Goal: Obtain resource: Obtain resource

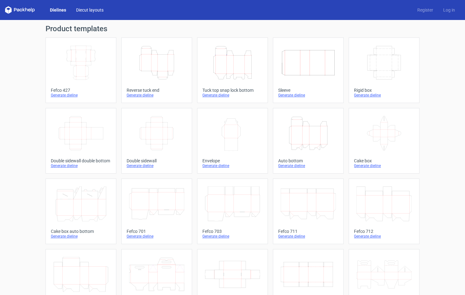
click at [89, 8] on link "Diecut layouts" at bounding box center [89, 10] width 37 height 6
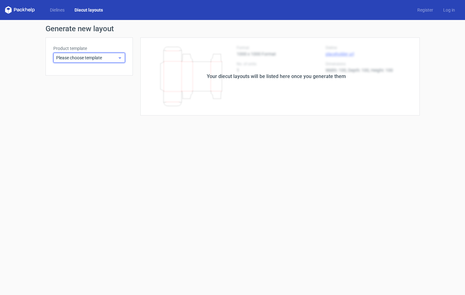
click at [72, 61] on span "Please choose template" at bounding box center [86, 58] width 61 height 6
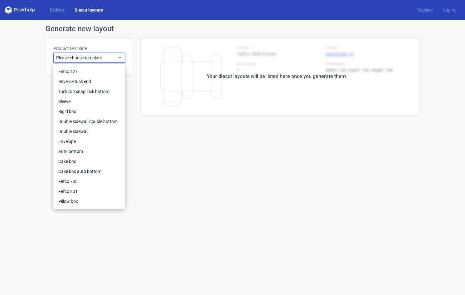
click at [70, 60] on span "Please choose template" at bounding box center [86, 58] width 61 height 6
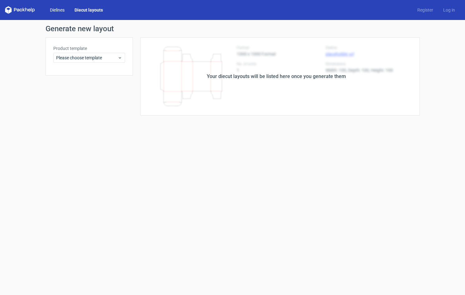
click at [57, 9] on link "Dielines" at bounding box center [57, 10] width 25 height 6
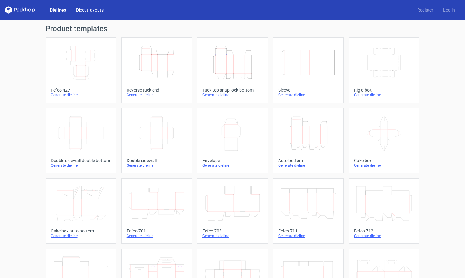
click at [79, 7] on link "Diecut layouts" at bounding box center [89, 10] width 37 height 6
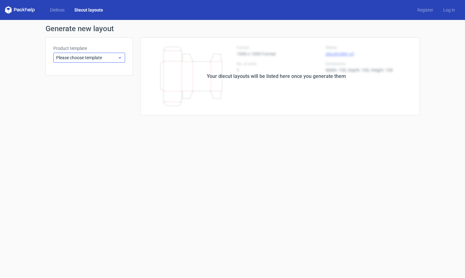
drag, startPoint x: 85, startPoint y: 52, endPoint x: 85, endPoint y: 56, distance: 3.7
click at [85, 52] on div "Product template Please choose template" at bounding box center [89, 53] width 72 height 17
click at [85, 57] on span "Please choose template" at bounding box center [86, 58] width 61 height 6
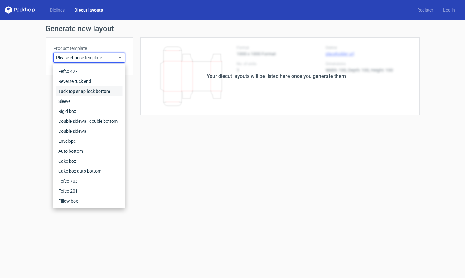
click at [74, 92] on div "Tuck top snap lock bottom" at bounding box center [89, 91] width 67 height 10
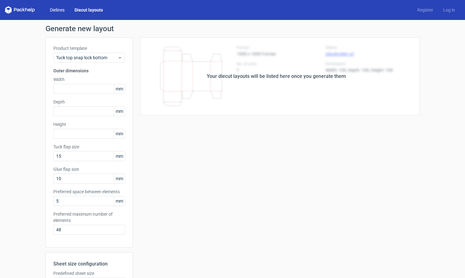
click at [54, 7] on link "Dielines" at bounding box center [57, 10] width 25 height 6
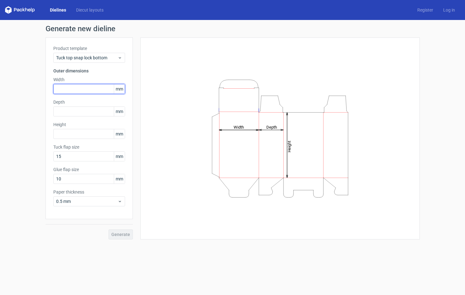
click at [92, 90] on input "text" at bounding box center [89, 89] width 72 height 10
type input "100"
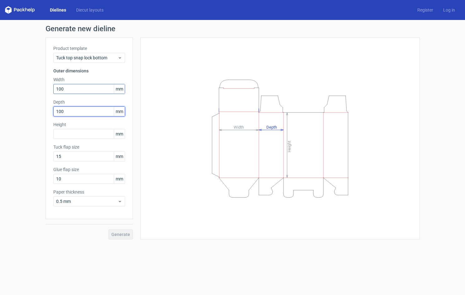
type input "100"
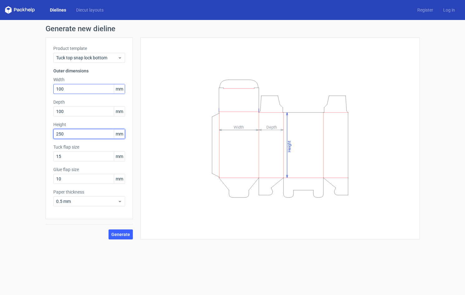
type input "250"
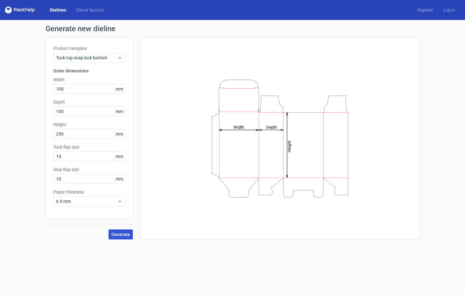
click at [116, 233] on span "Generate" at bounding box center [120, 234] width 19 height 4
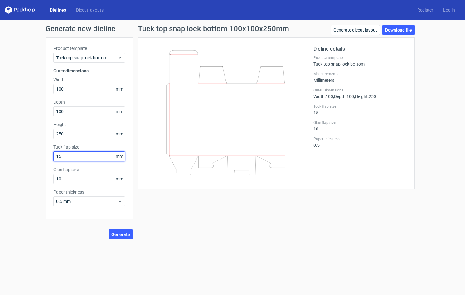
click at [79, 157] on input "15" at bounding box center [89, 156] width 72 height 10
drag, startPoint x: 52, startPoint y: 148, endPoint x: 86, endPoint y: 146, distance: 34.1
click at [86, 146] on div "Product template Tuck top snap lock bottom Outer dimensions Width 100 mm Depth …" at bounding box center [89, 128] width 87 height 182
copy label "Tuck flap size"
click at [73, 158] on input "15" at bounding box center [89, 156] width 72 height 10
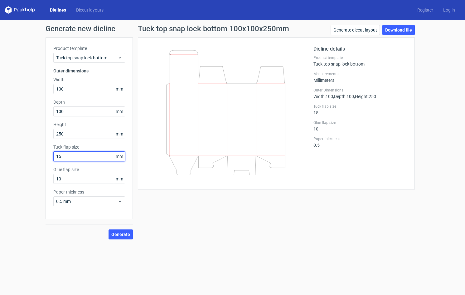
drag, startPoint x: 66, startPoint y: 156, endPoint x: 32, endPoint y: 154, distance: 34.1
click at [32, 154] on div "Generate new dieline Product template Tuck top snap lock bottom Outer dimension…" at bounding box center [232, 132] width 465 height 224
click at [120, 236] on span "Generate" at bounding box center [120, 234] width 19 height 4
drag, startPoint x: 61, startPoint y: 155, endPoint x: 42, endPoint y: 154, distance: 18.8
click at [42, 154] on div "Generate new dieline Product template Tuck top snap lock bottom Outer dimension…" at bounding box center [232, 132] width 465 height 224
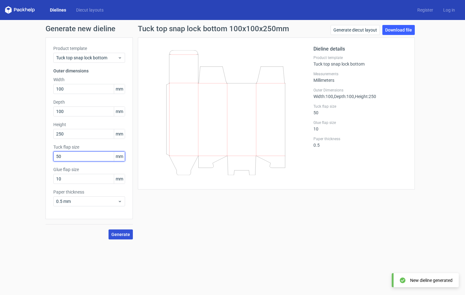
type input "50"
click at [128, 233] on span "Generate" at bounding box center [120, 234] width 19 height 4
click at [46, 155] on div "Product template Tuck top snap lock bottom Outer dimensions Width 100 mm Depth …" at bounding box center [89, 128] width 87 height 182
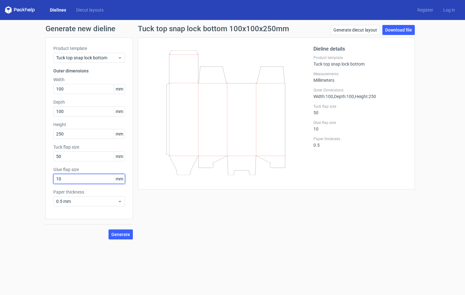
drag, startPoint x: 66, startPoint y: 181, endPoint x: 53, endPoint y: 179, distance: 13.6
click at [53, 179] on input "10" at bounding box center [89, 179] width 72 height 10
click at [124, 230] on button "Generate" at bounding box center [121, 234] width 24 height 10
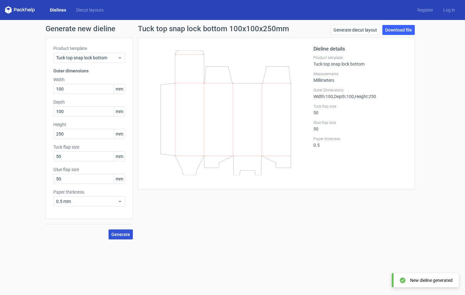
click at [125, 237] on span "Generate" at bounding box center [120, 234] width 19 height 4
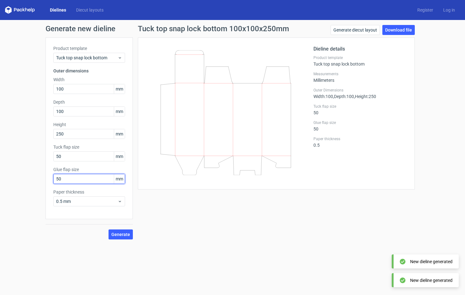
drag, startPoint x: 53, startPoint y: 179, endPoint x: 50, endPoint y: 179, distance: 3.5
click at [49, 179] on div "Product template Tuck top snap lock bottom Outer dimensions Width 100 mm Depth …" at bounding box center [89, 128] width 87 height 182
click at [124, 238] on button "Generate" at bounding box center [121, 234] width 24 height 10
click at [65, 181] on input "10" at bounding box center [89, 179] width 72 height 10
type input "15"
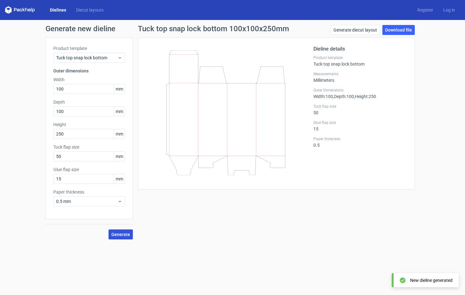
click at [123, 234] on span "Generate" at bounding box center [120, 234] width 19 height 4
click at [119, 234] on circle at bounding box center [120, 234] width 7 height 7
click at [50, 154] on div "Product template Tuck top snap lock bottom Outer dimensions Width 100 mm Depth …" at bounding box center [89, 128] width 87 height 182
type input "100"
click at [127, 234] on span "Generate" at bounding box center [120, 234] width 19 height 4
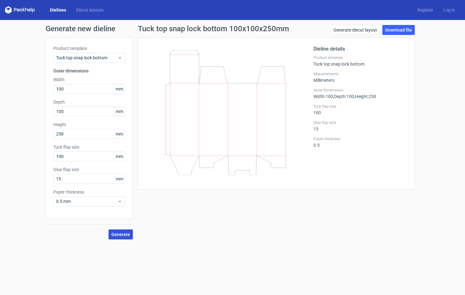
click at [121, 234] on span "Generate" at bounding box center [120, 234] width 19 height 4
click at [398, 30] on link "Download file" at bounding box center [399, 30] width 32 height 10
click at [35, 87] on div "Generate new dieline Product template Tuck top snap lock bottom Outer dimension…" at bounding box center [232, 132] width 465 height 224
type input "250"
click at [115, 235] on span "Generate" at bounding box center [120, 234] width 19 height 4
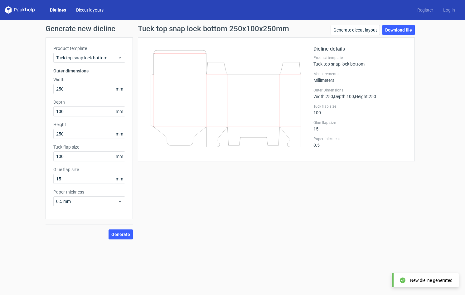
click at [100, 12] on link "Diecut layouts" at bounding box center [89, 10] width 37 height 6
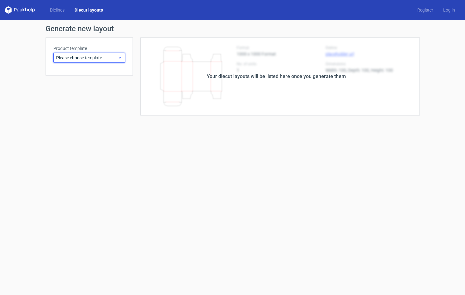
click at [101, 58] on span "Please choose template" at bounding box center [86, 58] width 61 height 6
